Goal: Information Seeking & Learning: Check status

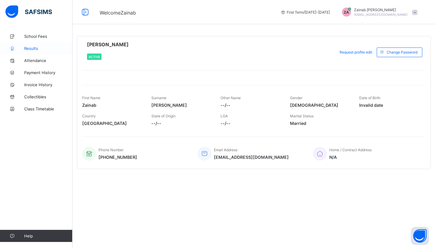
click at [27, 49] on span "Results" at bounding box center [48, 48] width 48 height 5
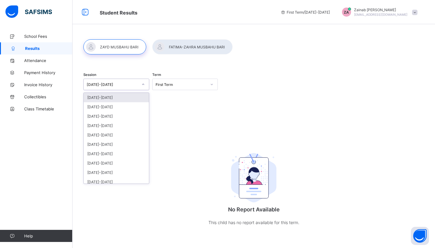
click at [111, 82] on div "2025-2026" at bounding box center [111, 84] width 54 height 8
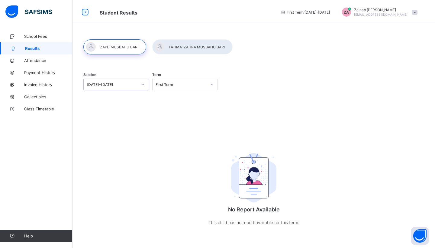
click at [111, 82] on div "2025-2026" at bounding box center [111, 84] width 54 height 8
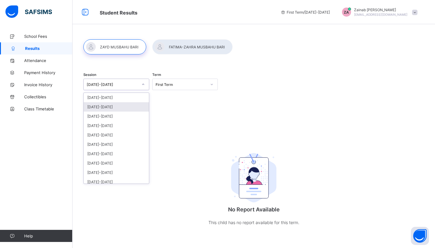
click at [101, 105] on div "[DATE]-[DATE]" at bounding box center [116, 106] width 65 height 9
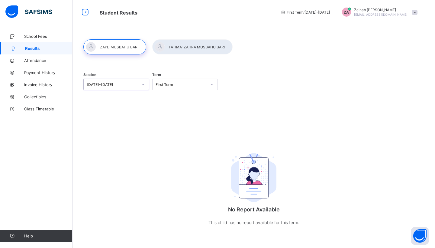
click at [173, 87] on div "First Term" at bounding box center [180, 84] width 54 height 8
click at [168, 104] on div "Second Term" at bounding box center [185, 106] width 65 height 9
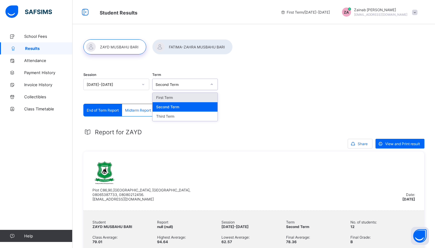
click at [167, 88] on div "Second Term" at bounding box center [180, 84] width 54 height 8
click at [157, 117] on div "Third Term" at bounding box center [185, 116] width 65 height 9
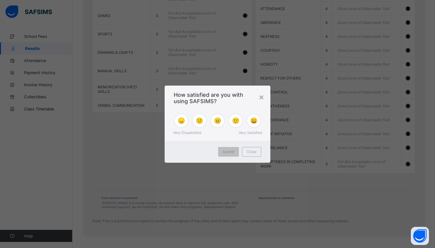
scroll to position [463, 0]
click at [254, 121] on span "😄" at bounding box center [254, 120] width 8 height 7
click at [226, 154] on div "Submit" at bounding box center [228, 152] width 21 height 10
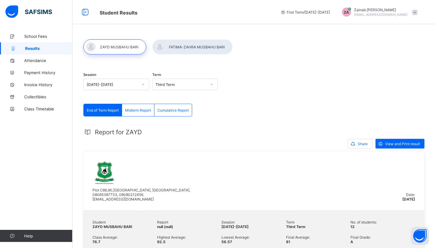
scroll to position [0, 0]
click at [403, 146] on div "View and Print result" at bounding box center [400, 144] width 49 height 10
click at [360, 143] on span "Share" at bounding box center [363, 143] width 10 height 5
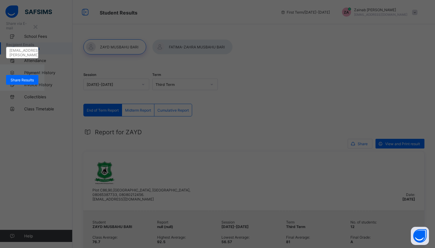
click at [38, 57] on div "john.doe@flexisaf.com" at bounding box center [22, 52] width 32 height 8
click at [38, 31] on div "×" at bounding box center [36, 26] width 6 height 10
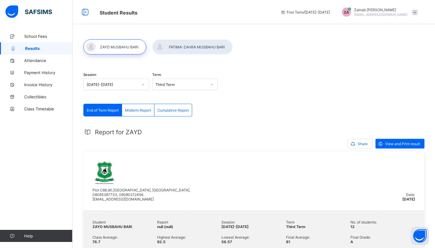
click at [173, 47] on div at bounding box center [192, 46] width 80 height 15
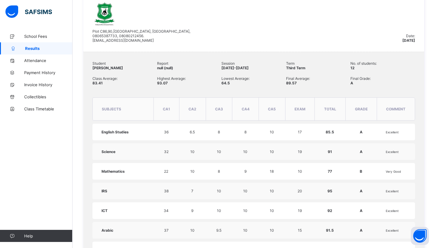
scroll to position [99, 0]
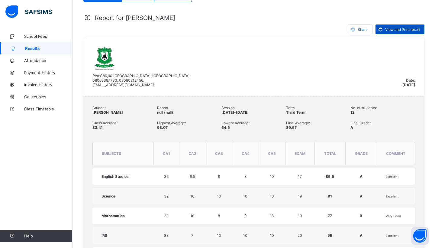
click at [395, 32] on span "View and Print result" at bounding box center [402, 29] width 35 height 5
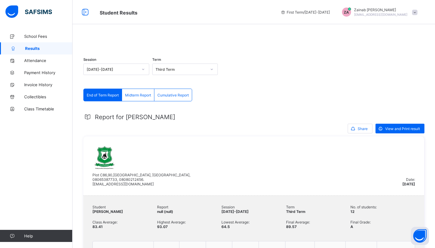
scroll to position [0, 0]
click at [174, 101] on div "Cumulative Report" at bounding box center [172, 95] width 37 height 12
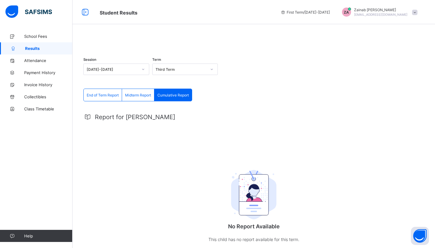
click at [119, 97] on span "End of Term Report" at bounding box center [103, 95] width 32 height 5
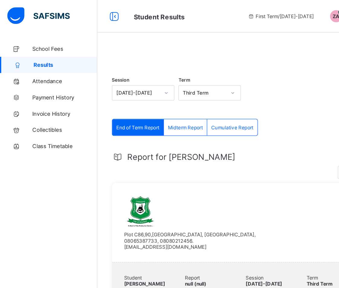
click at [151, 73] on div "Third Term" at bounding box center [150, 69] width 34 height 8
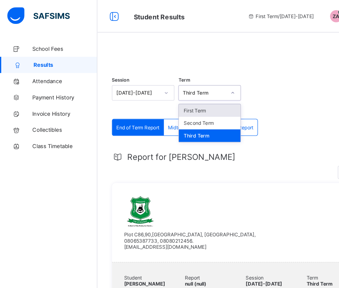
click at [195, 70] on div "Session 2024-2025 Term option Third Term, selected. option First Term focused, …" at bounding box center [205, 69] width 245 height 37
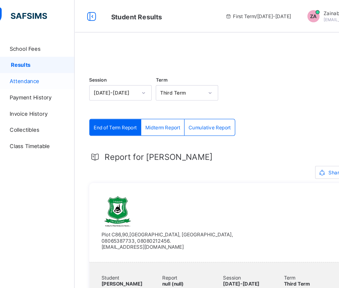
click at [32, 62] on span "Attendance" at bounding box center [48, 60] width 48 height 5
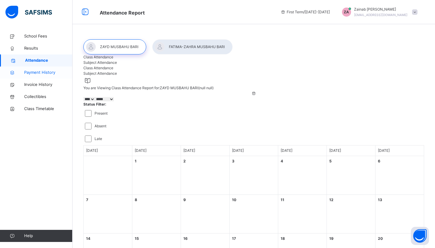
click at [43, 73] on span "Payment History" at bounding box center [48, 73] width 48 height 6
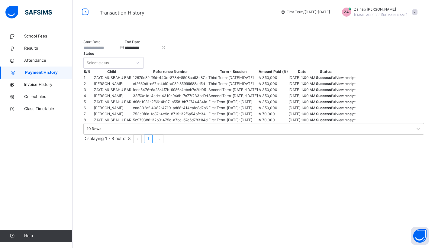
scroll to position [33, 0]
click at [53, 85] on span "Invoice History" at bounding box center [48, 85] width 48 height 6
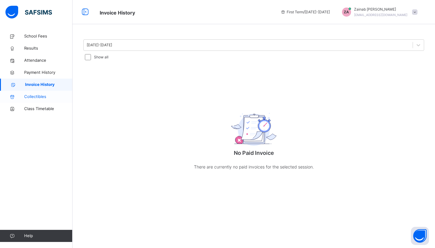
click at [49, 95] on span "Collectibles" at bounding box center [48, 97] width 48 height 6
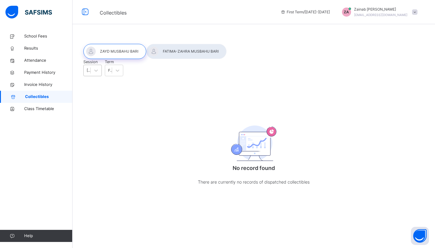
click at [91, 73] on div "2025-2026" at bounding box center [89, 70] width 4 height 5
click at [102, 108] on div "[DATE]-[DATE]" at bounding box center [92, 103] width 18 height 16
click at [58, 108] on span "Class Timetable" at bounding box center [48, 109] width 48 height 6
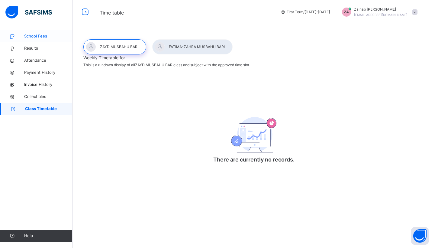
click at [43, 35] on span "School Fees" at bounding box center [48, 36] width 48 height 6
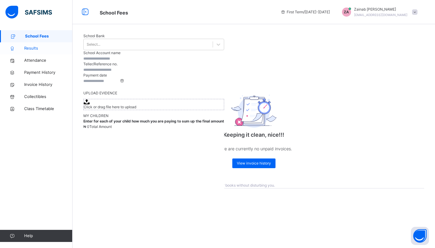
click at [22, 53] on link "Results" at bounding box center [36, 48] width 73 height 12
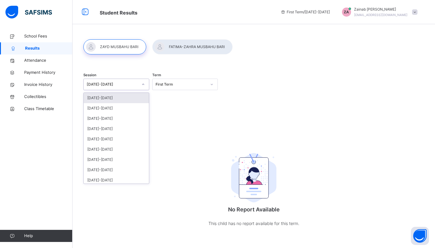
click at [117, 82] on div "2025-2026" at bounding box center [112, 84] width 51 height 5
click at [306, 68] on div "Session option 2025-2026 focused, 1 of 12. 12 results available. Use Up and Dow…" at bounding box center [253, 84] width 341 height 37
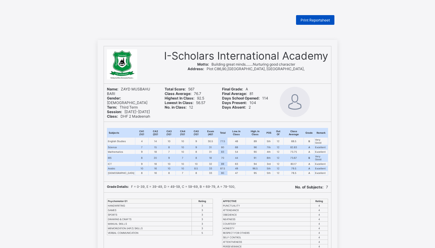
click at [319, 17] on div "Print Reportsheet" at bounding box center [315, 20] width 38 height 10
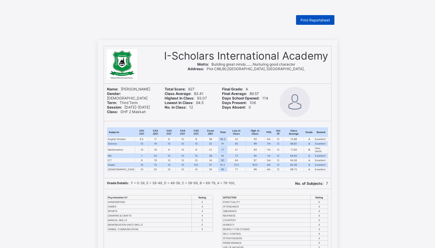
click at [310, 18] on span "Print Reportsheet" at bounding box center [315, 20] width 29 height 5
